Goal: Navigation & Orientation: Find specific page/section

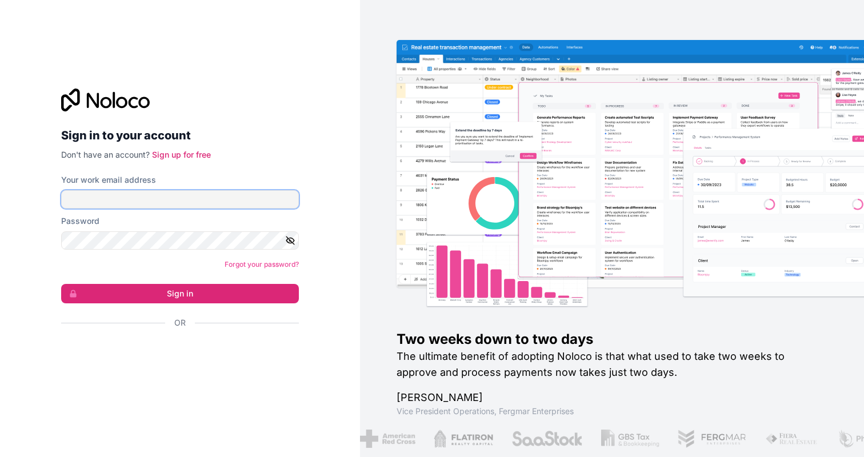
type input "**********"
click at [131, 283] on form "**********" at bounding box center [180, 271] width 238 height 194
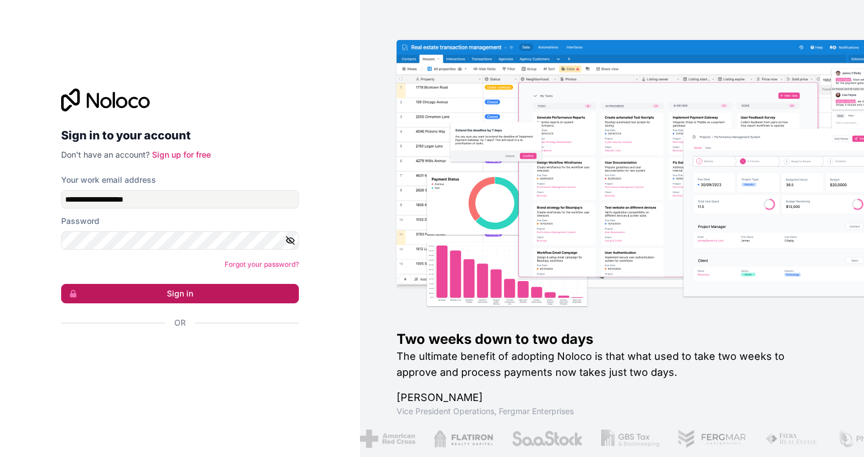
click at [132, 286] on button "Sign in" at bounding box center [180, 293] width 238 height 19
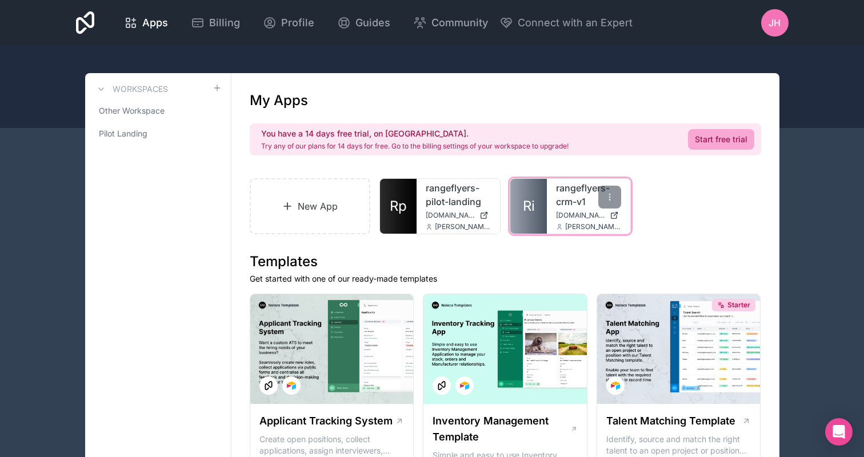
click at [555, 197] on div "rangeflyers-crm-v1 rangeflyers-crm-v1.noloco.co joey@rangeflyers.com" at bounding box center [588, 206] width 83 height 55
click at [539, 202] on link "Ri" at bounding box center [529, 206] width 37 height 55
click at [615, 196] on div at bounding box center [610, 197] width 23 height 23
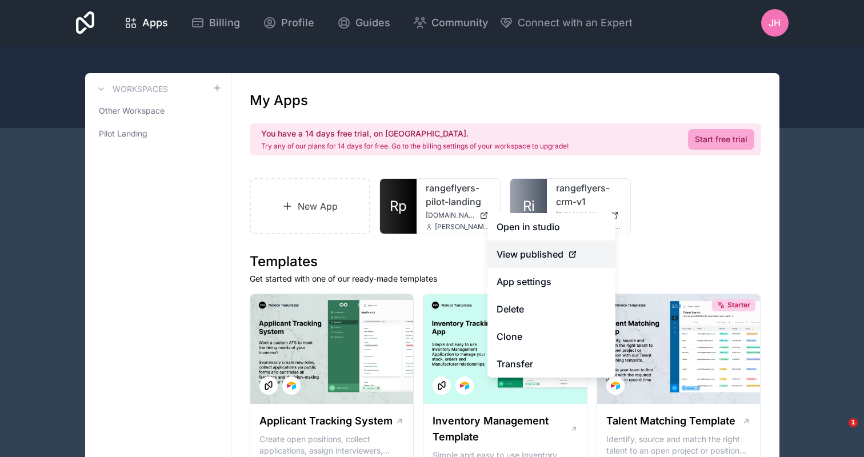
click at [540, 260] on span "View published" at bounding box center [530, 255] width 67 height 14
click at [536, 256] on span "View published" at bounding box center [530, 255] width 67 height 14
click at [543, 261] on span "View published" at bounding box center [530, 255] width 67 height 14
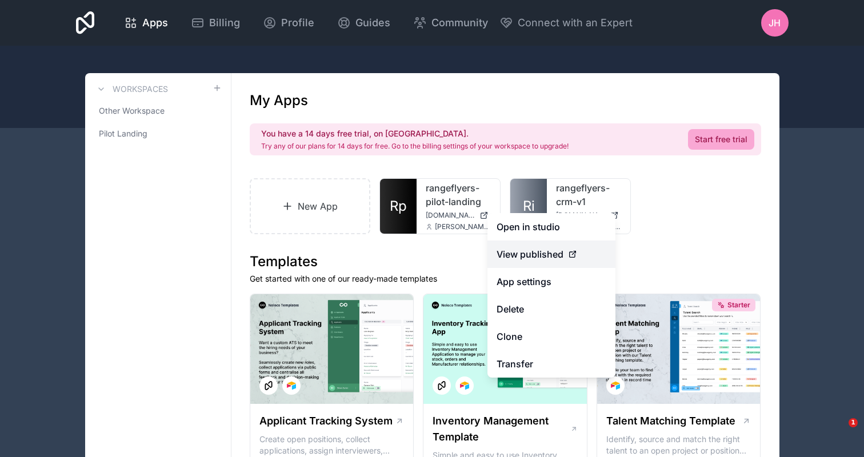
click at [543, 261] on span "View published" at bounding box center [530, 255] width 67 height 14
click at [540, 253] on span "View published" at bounding box center [530, 255] width 67 height 14
click at [653, 198] on div "New App Rp rangeflyers-pilot-landing [DOMAIN_NAME] [PERSON_NAME][EMAIL_ADDRESS]…" at bounding box center [506, 206] width 512 height 56
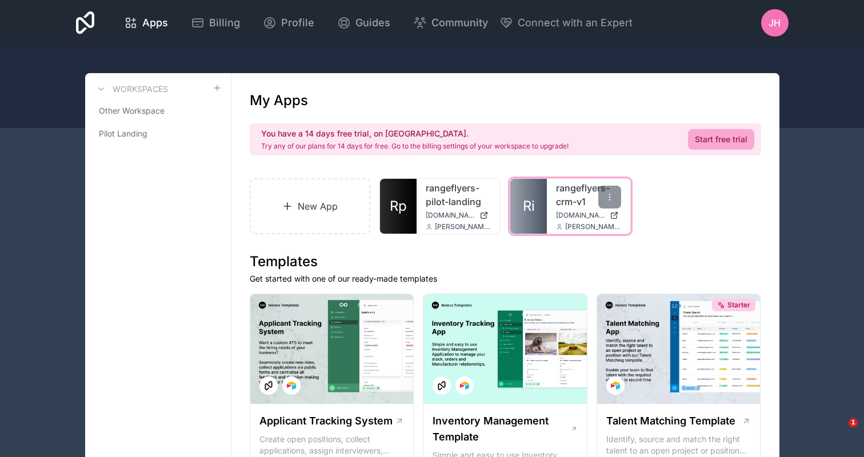
click at [616, 218] on icon at bounding box center [613, 215] width 5 height 5
click at [547, 193] on link "Ri" at bounding box center [529, 206] width 37 height 55
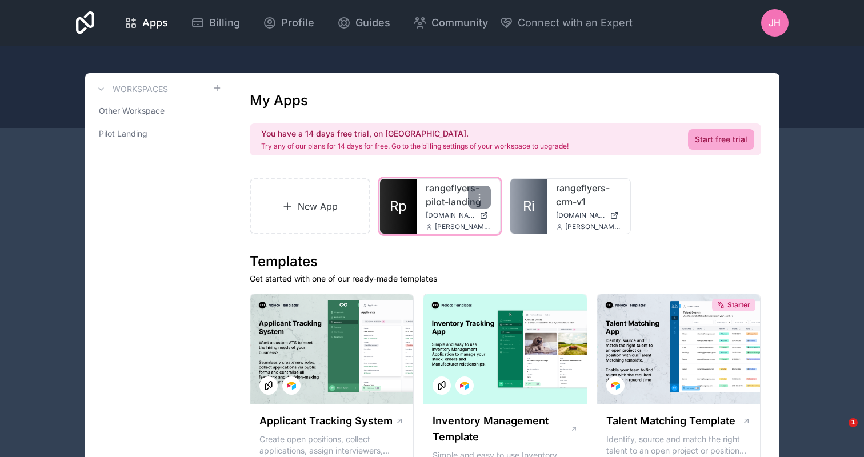
click at [446, 208] on link "rangeflyers-pilot-landing" at bounding box center [458, 194] width 65 height 27
